Goal: Unclear: Browse casually

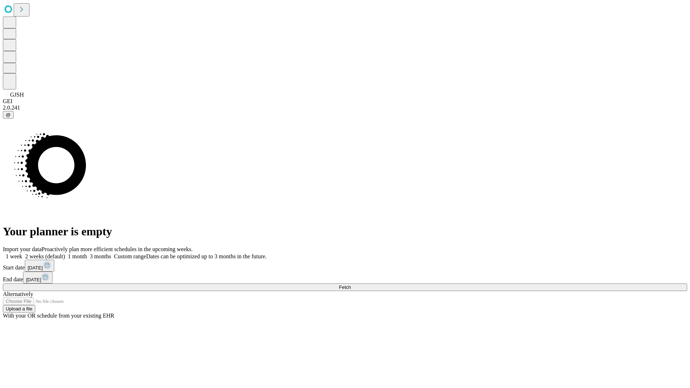
click at [351, 284] on span "Fetch" at bounding box center [345, 286] width 12 height 5
